Goal: Navigation & Orientation: Find specific page/section

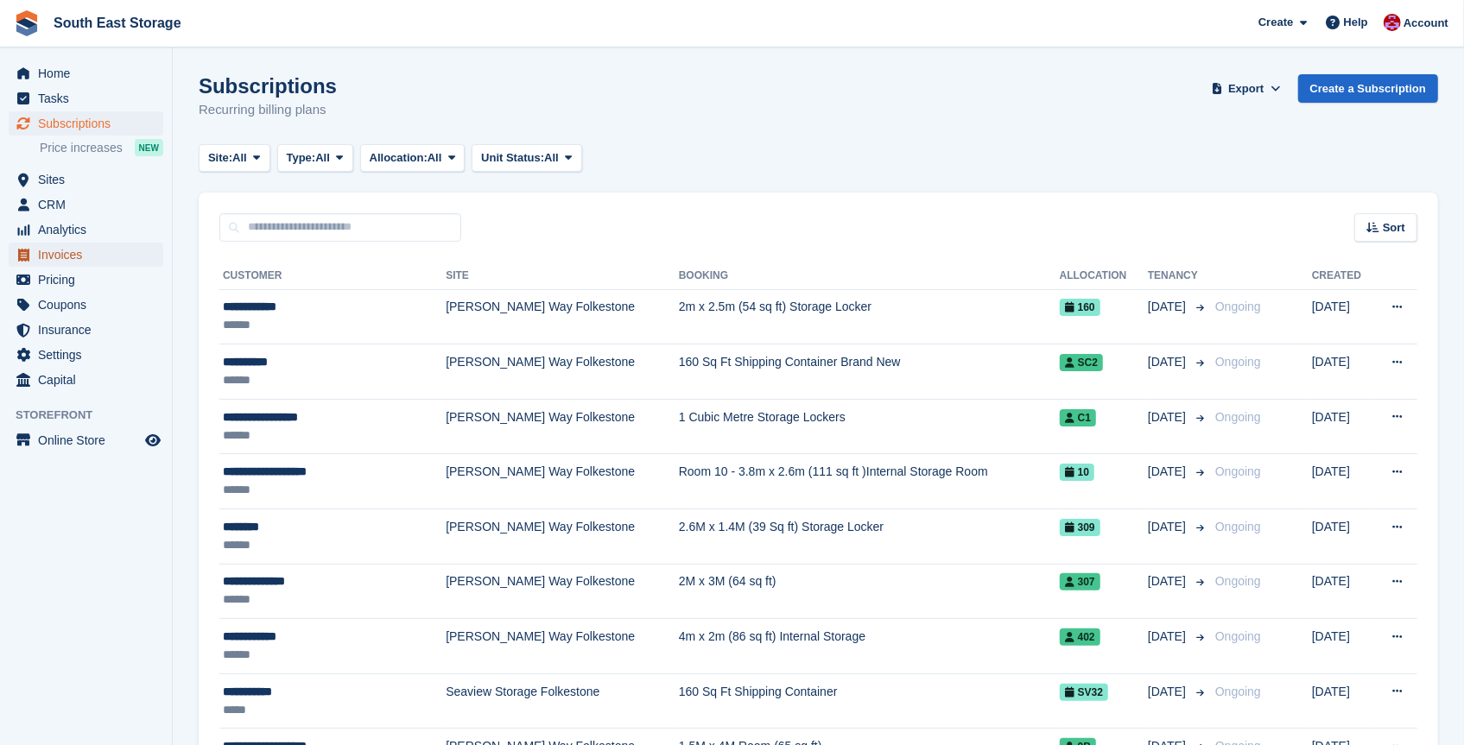
click at [46, 255] on span "Invoices" at bounding box center [90, 255] width 104 height 24
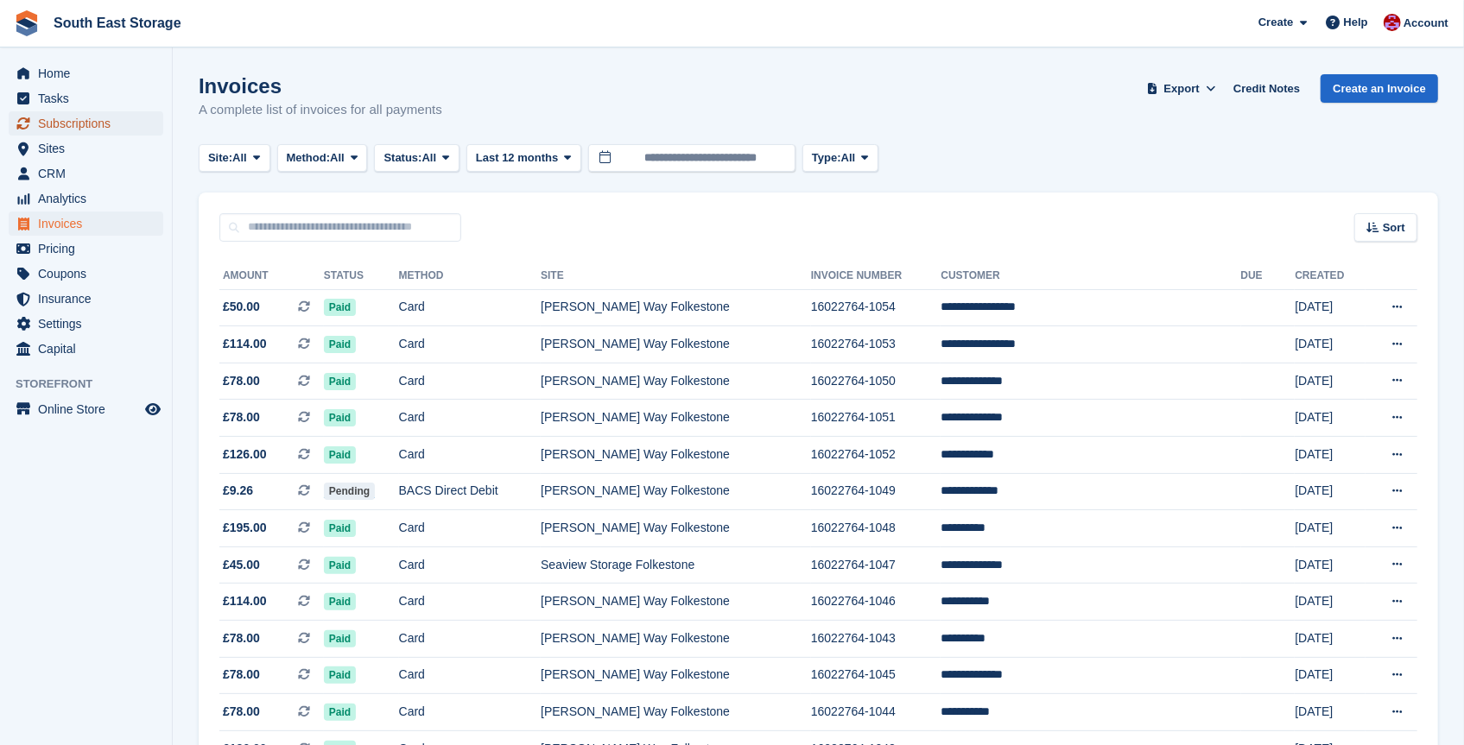
click at [46, 123] on span "Subscriptions" at bounding box center [90, 123] width 104 height 24
